Goal: Task Accomplishment & Management: Manage account settings

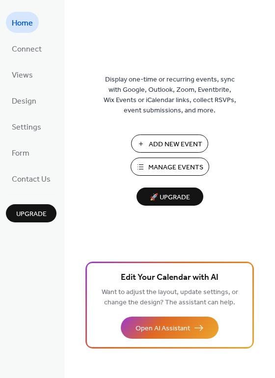
click at [168, 165] on span "Manage Events" at bounding box center [175, 168] width 55 height 10
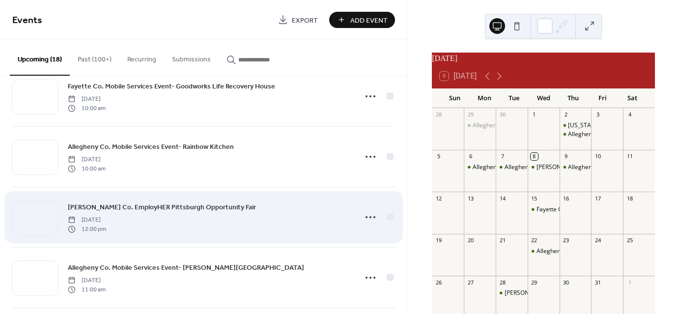
scroll to position [147, 0]
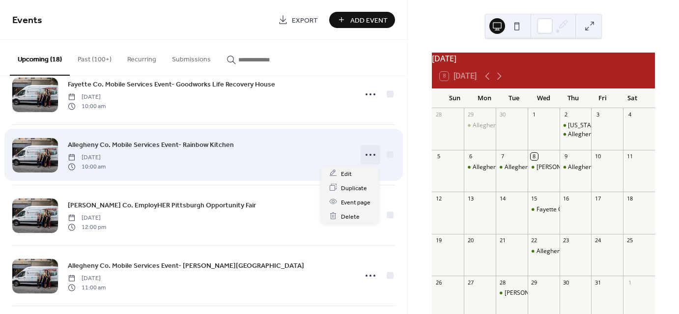
click at [363, 157] on icon at bounding box center [371, 155] width 16 height 16
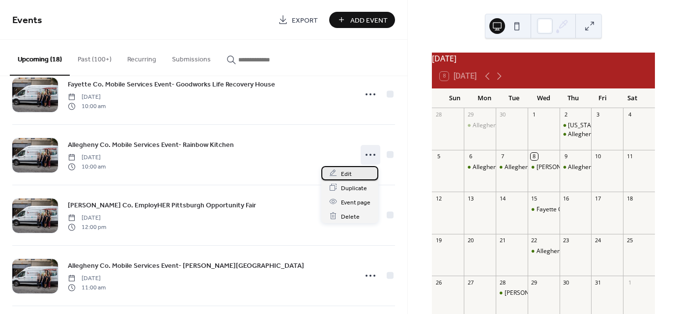
click at [344, 174] on span "Edit" at bounding box center [346, 174] width 11 height 10
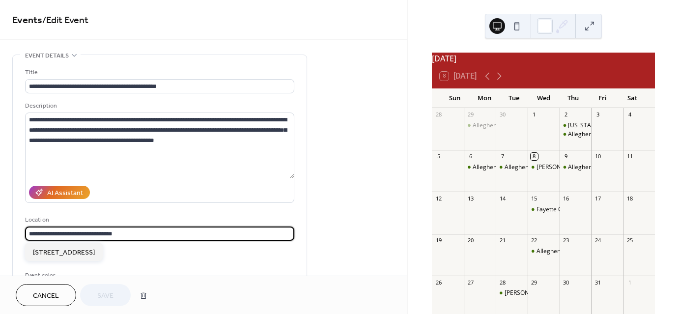
drag, startPoint x: 138, startPoint y: 233, endPoint x: 19, endPoint y: 226, distance: 119.2
click at [19, 226] on div "**********" at bounding box center [160, 179] width 294 height 249
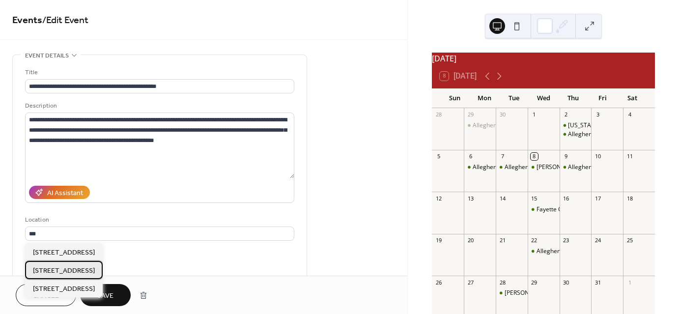
click at [66, 276] on div "[STREET_ADDRESS]" at bounding box center [64, 270] width 78 height 18
type input "**********"
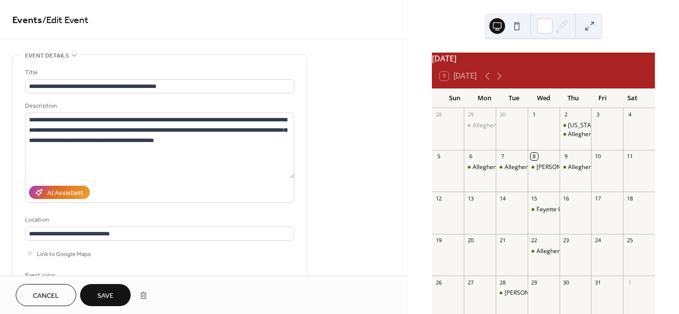
click at [138, 252] on div "Link to Google Maps" at bounding box center [159, 253] width 269 height 10
click at [112, 295] on span "Save" at bounding box center [105, 296] width 16 height 10
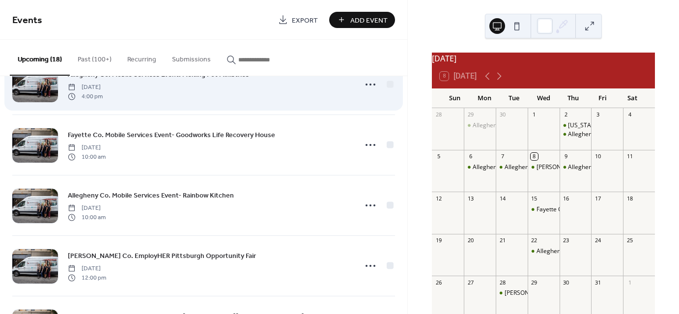
scroll to position [98, 0]
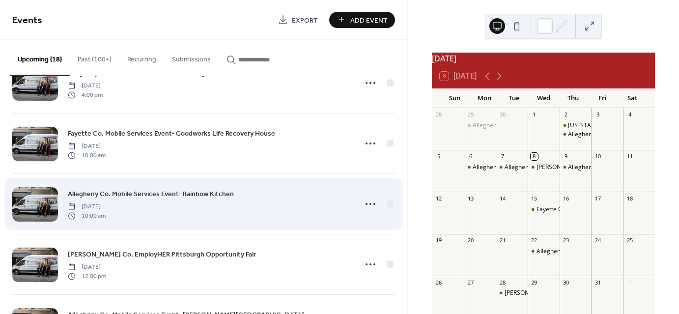
click at [189, 195] on span "Allegheny Co. Mobile Services Event- Rainbow Kitchen" at bounding box center [151, 194] width 166 height 10
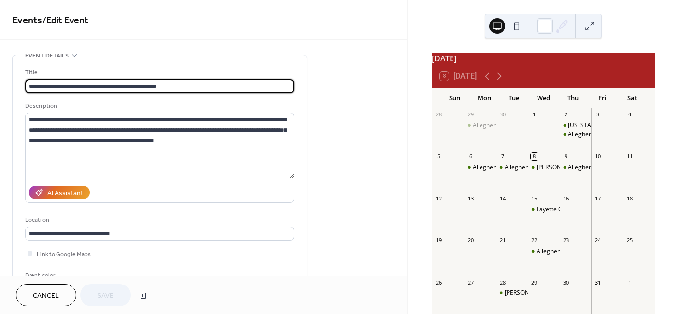
click at [33, 296] on span "Cancel" at bounding box center [46, 296] width 26 height 10
